Goal: Information Seeking & Learning: Compare options

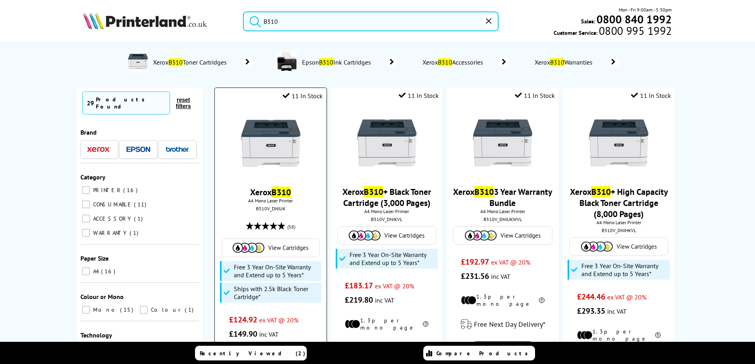
type input "B310"
click at [267, 245] on link "View Cartridges" at bounding box center [271, 248] width 90 height 10
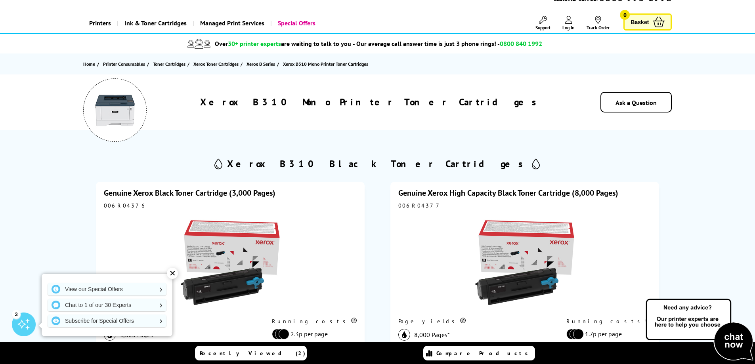
scroll to position [79, 0]
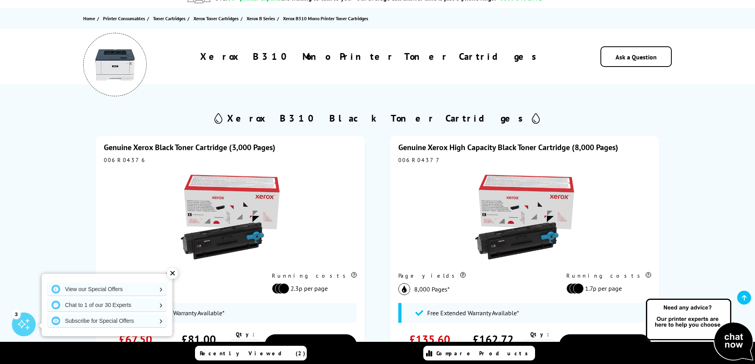
click at [174, 273] on div "✕" at bounding box center [172, 273] width 11 height 11
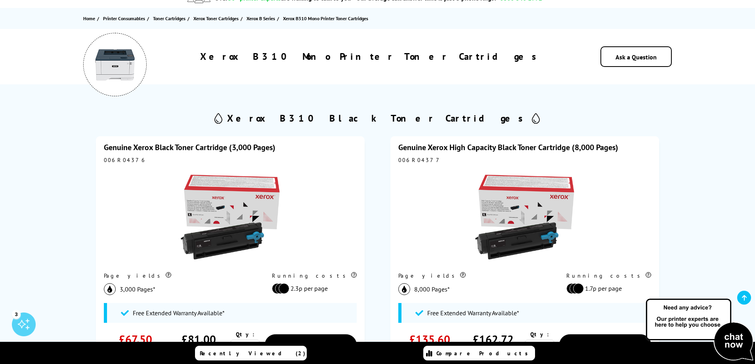
click at [535, 147] on link "Genuine Xerox High Capacity Black Toner Cartridge (8,000 Pages)" at bounding box center [508, 147] width 220 height 10
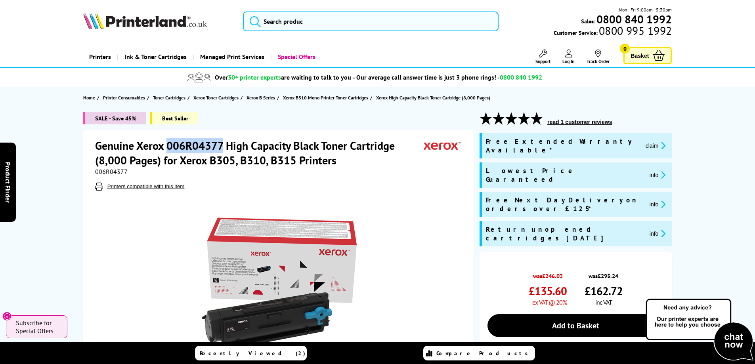
drag, startPoint x: 168, startPoint y: 144, endPoint x: 223, endPoint y: 147, distance: 55.5
click at [223, 147] on h1 "Genuine Xerox 006R04377 High Capacity Black Toner Cartridge (8,000 Pages) for X…" at bounding box center [259, 152] width 329 height 29
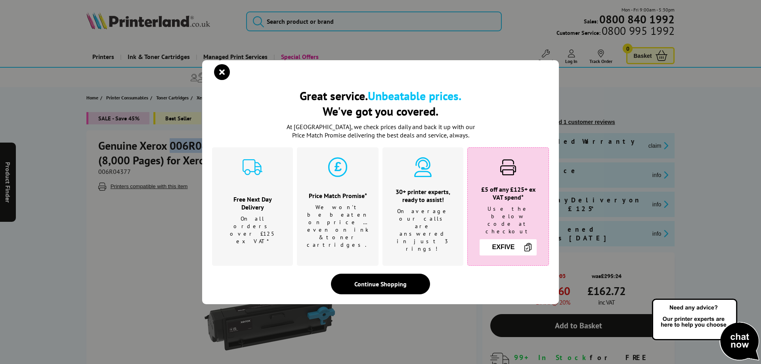
copy h1 "006R04377"
click at [226, 76] on icon "close modal" at bounding box center [222, 72] width 16 height 16
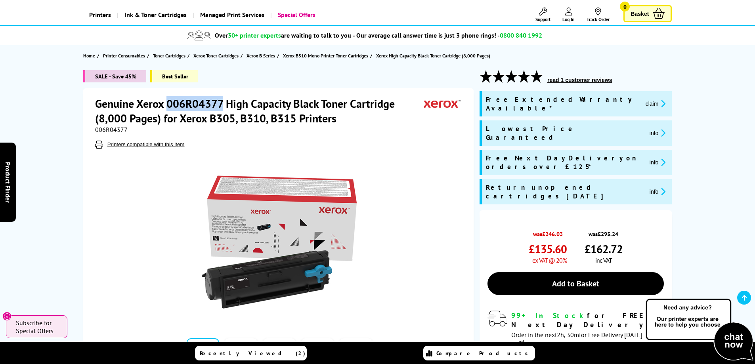
scroll to position [40, 0]
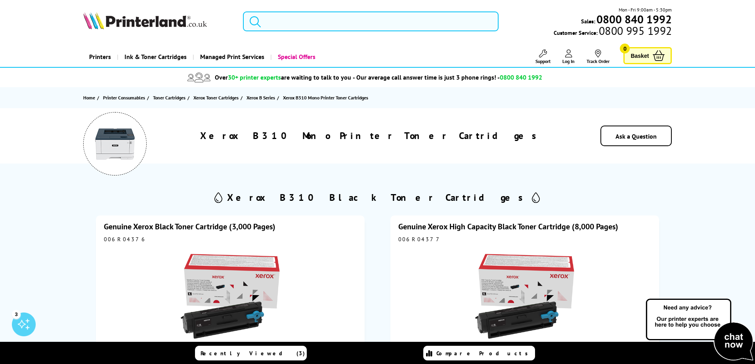
click at [345, 16] on input "search" at bounding box center [371, 21] width 256 height 20
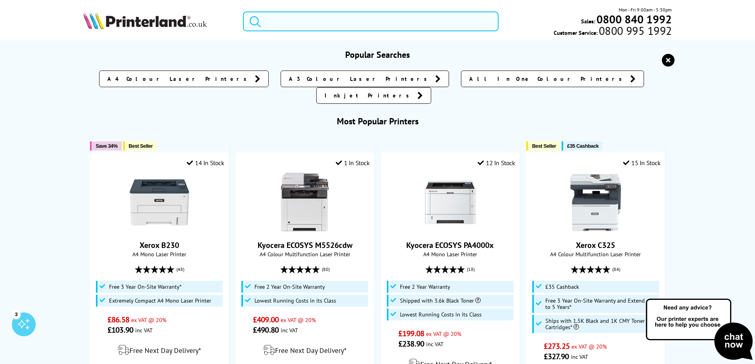
paste input "006R04400"
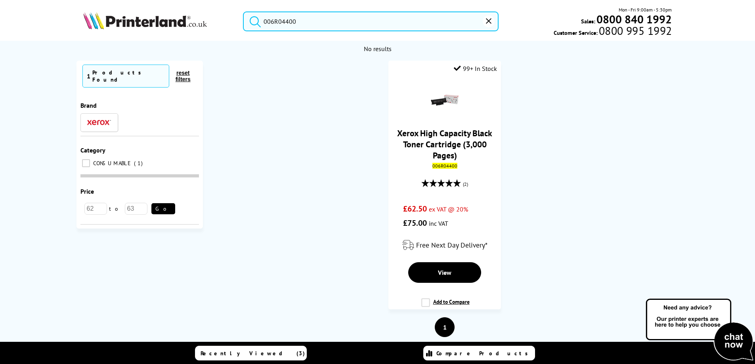
type input "006R04400"
drag, startPoint x: 307, startPoint y: 23, endPoint x: 84, endPoint y: -1, distance: 224.4
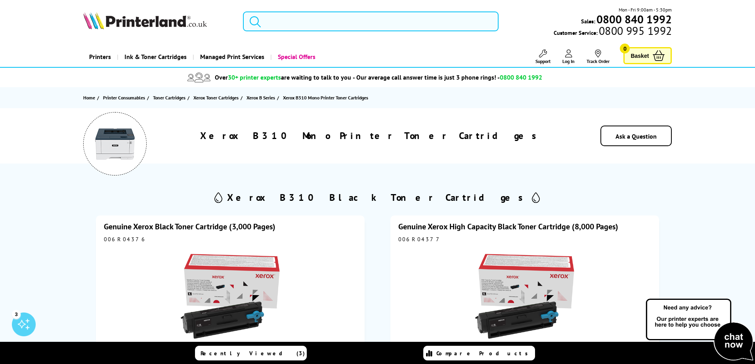
paste input "B230"
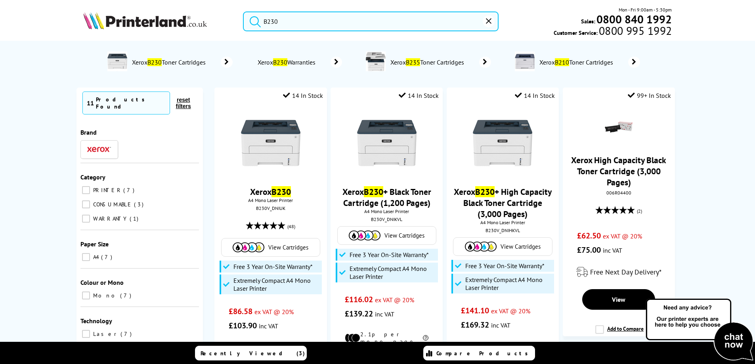
type input "B230"
click at [243, 11] on button "submit" at bounding box center [253, 19] width 20 height 17
click at [288, 243] on link "View Cartridges" at bounding box center [271, 248] width 90 height 10
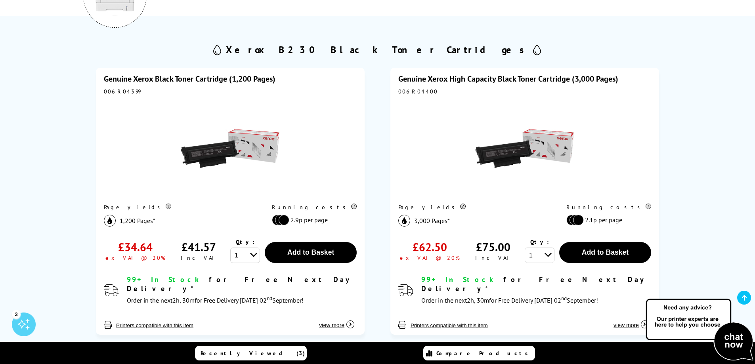
scroll to position [163, 0]
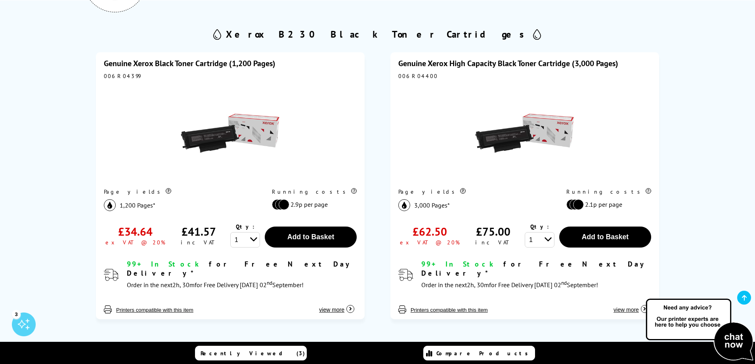
click at [534, 93] on img at bounding box center [524, 133] width 99 height 99
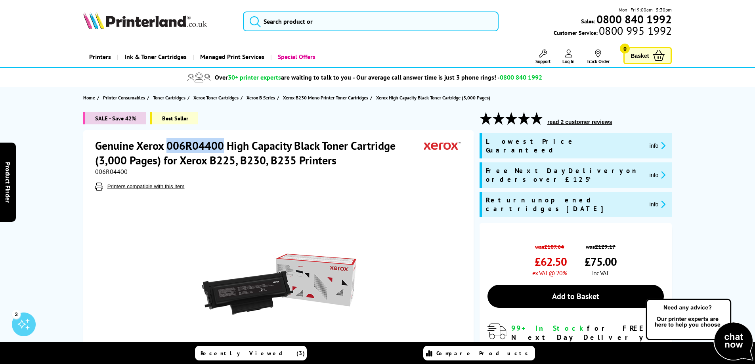
drag, startPoint x: 167, startPoint y: 148, endPoint x: 223, endPoint y: 148, distance: 56.3
click at [223, 148] on h1 "Genuine Xerox 006R04400 High Capacity Black Toner Cartridge (3,000 Pages) for X…" at bounding box center [259, 152] width 329 height 29
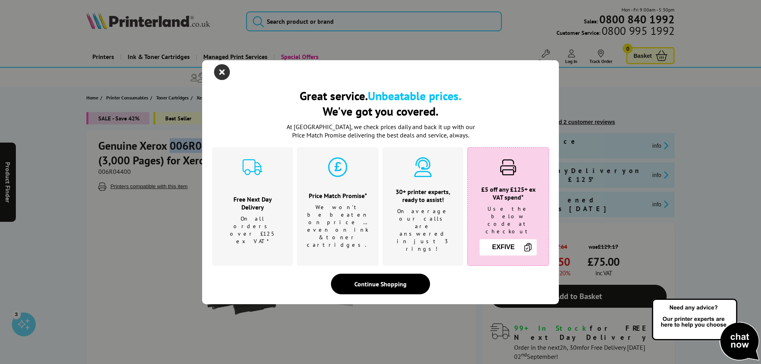
click at [221, 80] on icon "close modal" at bounding box center [222, 72] width 16 height 16
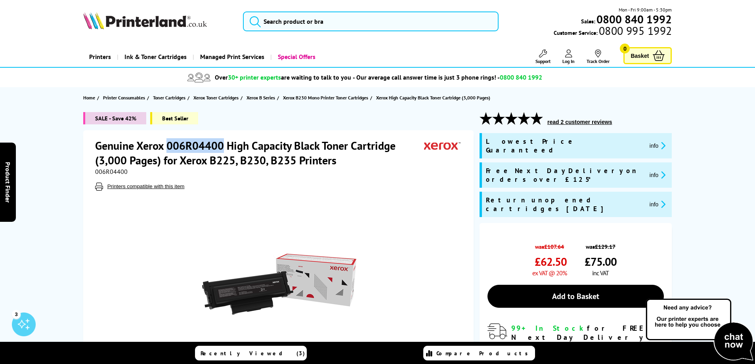
copy h1 "006R04400"
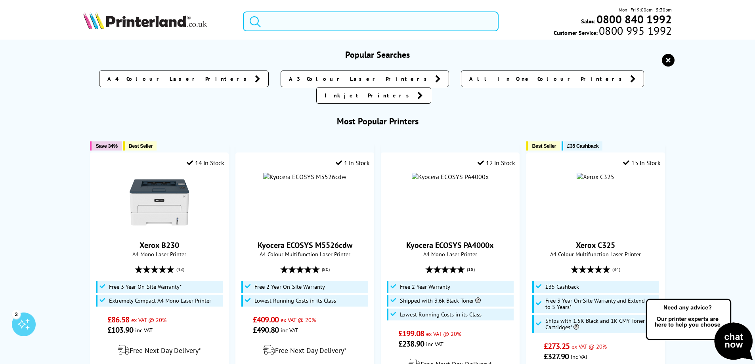
drag, startPoint x: 301, startPoint y: 28, endPoint x: 122, endPoint y: 27, distance: 178.3
click at [121, 28] on div "Mon - Fri 9:00am - 5:30pm Sales: 0800 840 1992 Customer Service: 0800 995 1992" at bounding box center [378, 23] width 634 height 35
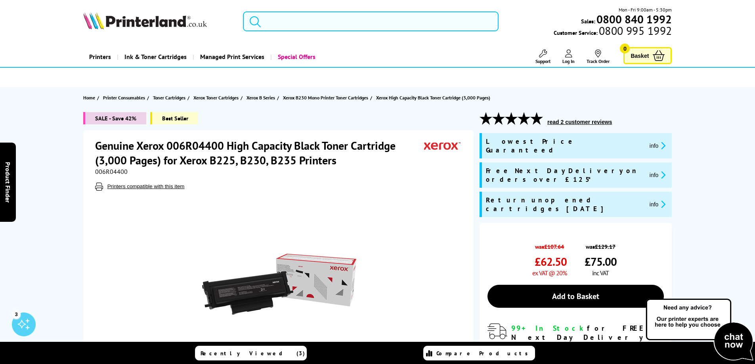
paste input "CLX-6260ND"
type input "CLX-6260ND"
click at [243, 11] on button "submit" at bounding box center [253, 19] width 20 height 17
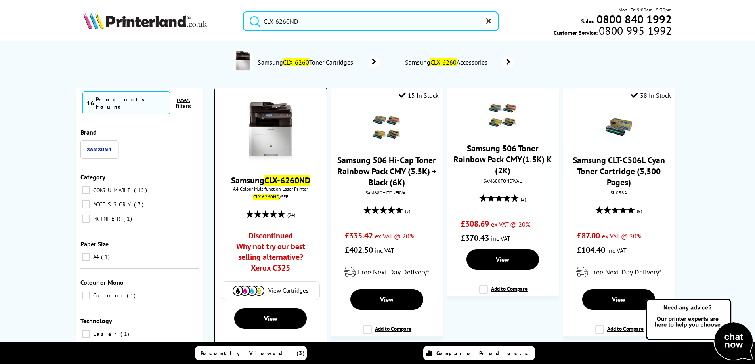
click at [258, 294] on img at bounding box center [249, 291] width 32 height 10
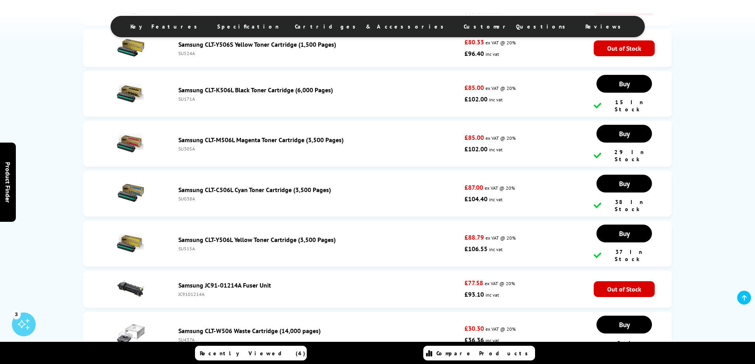
scroll to position [1816, 0]
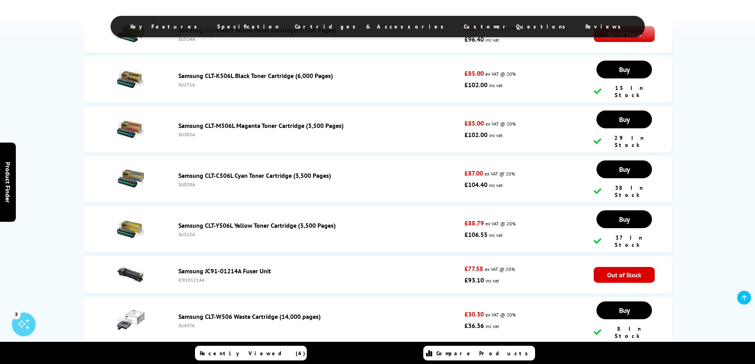
click at [276, 172] on link "Samsung CLT-C506L Cyan Toner Cartridge (3,500 Pages)" at bounding box center [254, 176] width 153 height 8
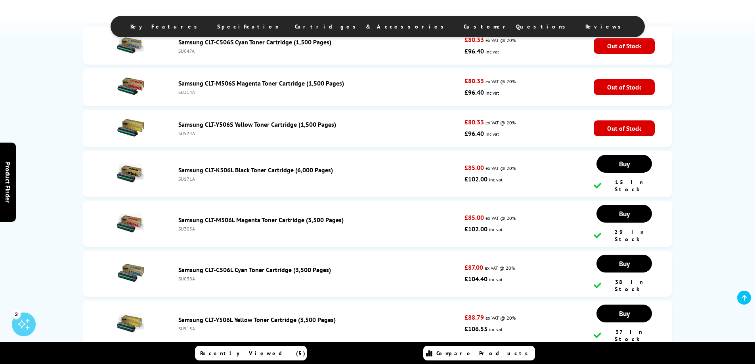
scroll to position [1737, 0]
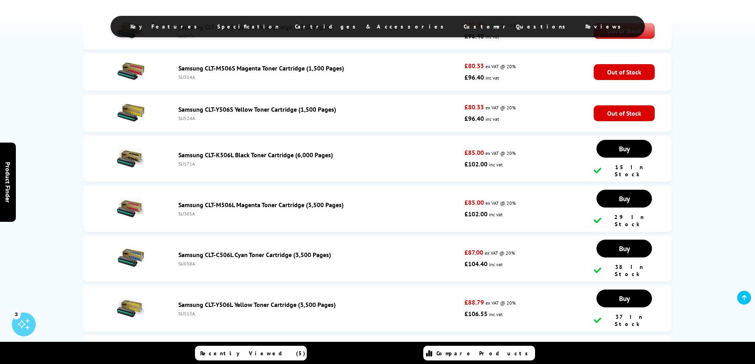
click at [306, 151] on link "Samsung CLT-K506L Black Toner Cartridge (6,000 Pages)" at bounding box center [255, 155] width 155 height 8
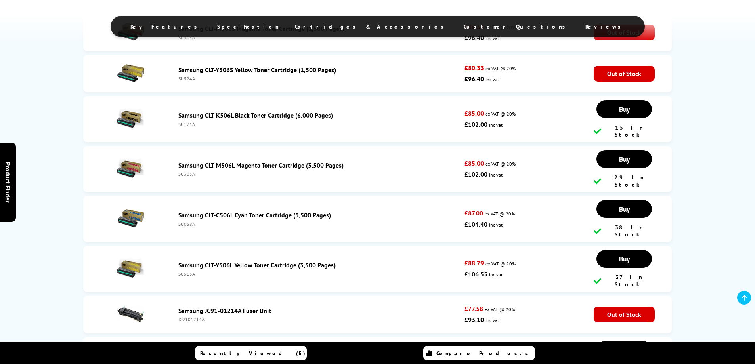
scroll to position [1776, 0]
click at [208, 261] on link "Samsung CLT-Y506L Yellow Toner Cartridge (3,500 Pages)" at bounding box center [256, 265] width 157 height 8
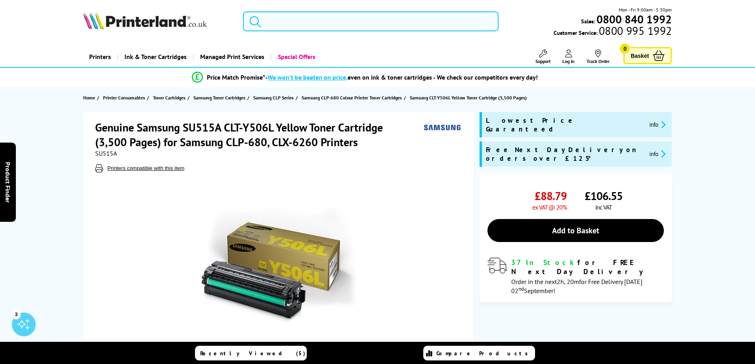
click at [351, 20] on input "search" at bounding box center [371, 21] width 256 height 20
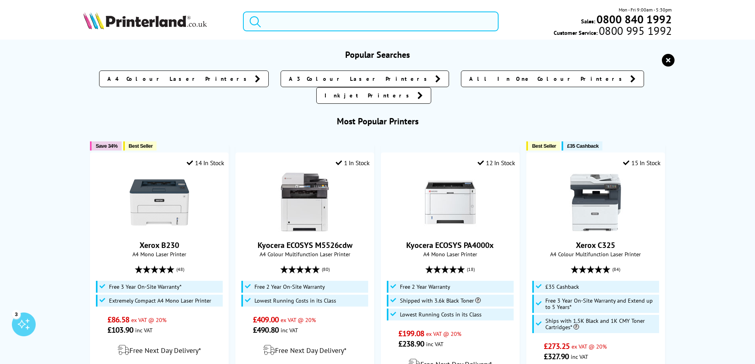
paste input "WF-7830"
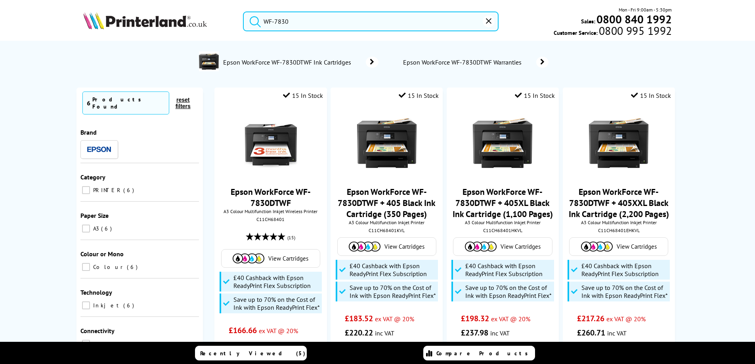
type input "WF-7830"
click at [243, 11] on button "submit" at bounding box center [253, 19] width 20 height 17
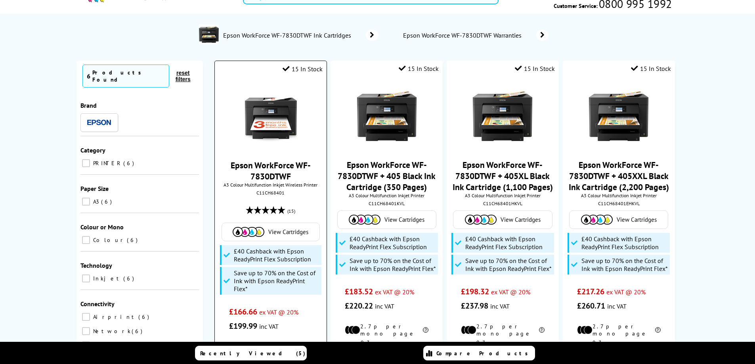
scroll to position [40, 0]
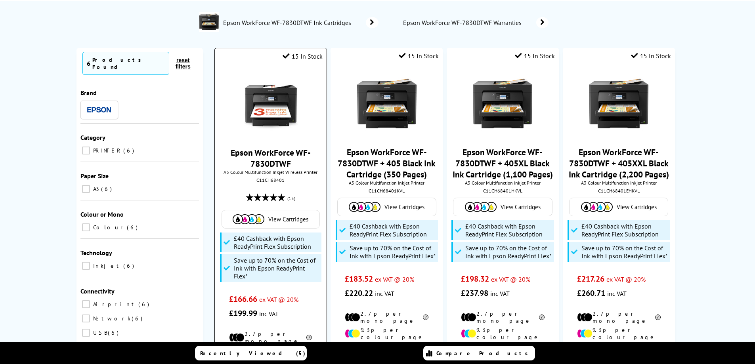
click at [290, 217] on span "View Cartridges" at bounding box center [288, 220] width 40 height 8
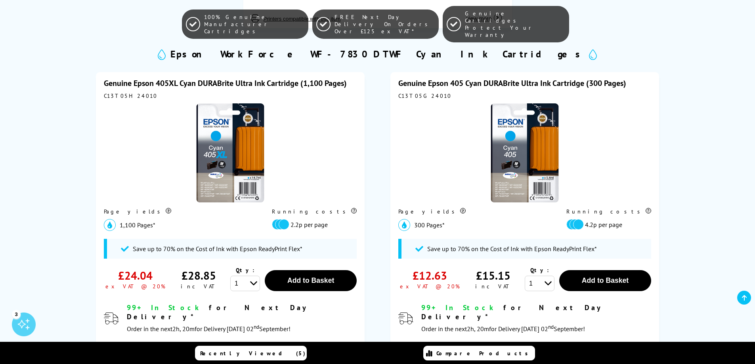
scroll to position [1070, 0]
